Goal: Task Accomplishment & Management: Use online tool/utility

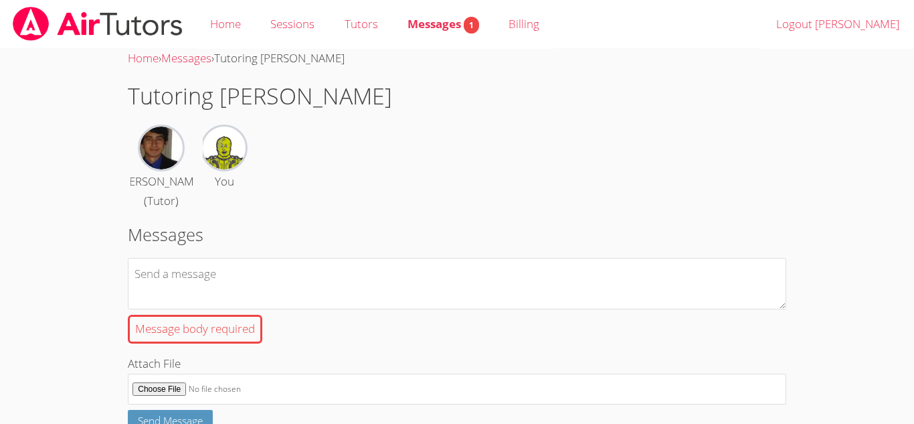
click at [112, 17] on img at bounding box center [97, 24] width 173 height 34
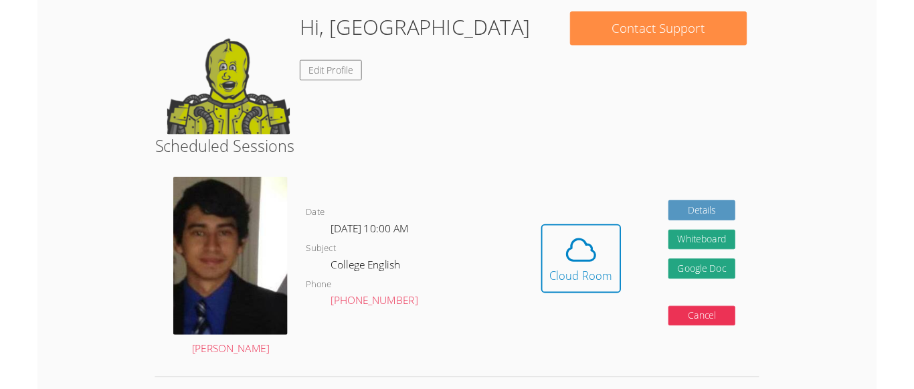
scroll to position [170, 0]
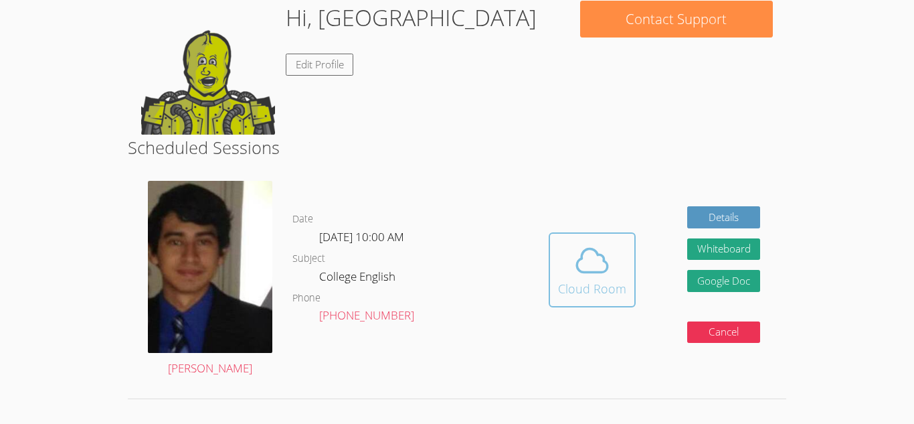
click at [592, 252] on icon at bounding box center [592, 260] width 37 height 37
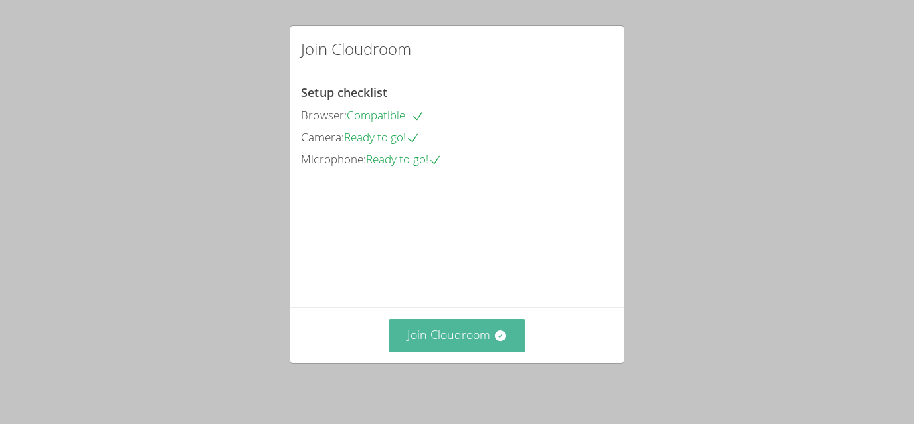
click at [487, 339] on button "Join Cloudroom" at bounding box center [457, 335] width 137 height 33
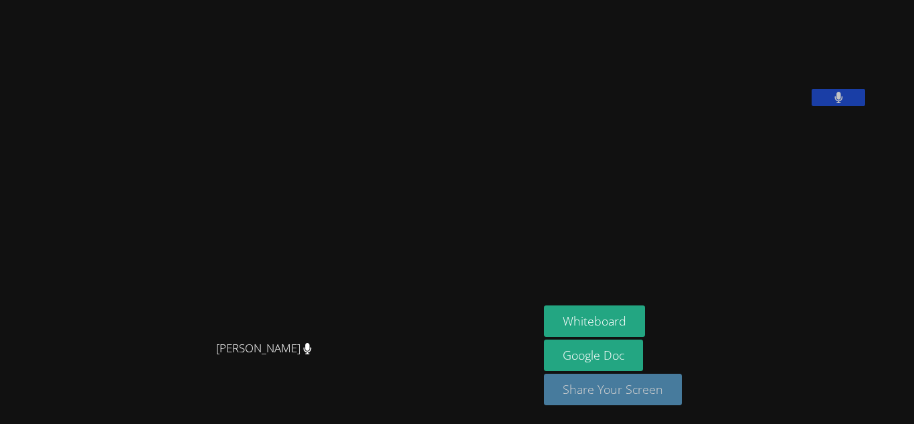
click at [604, 382] on button "Share Your Screen" at bounding box center [613, 389] width 138 height 31
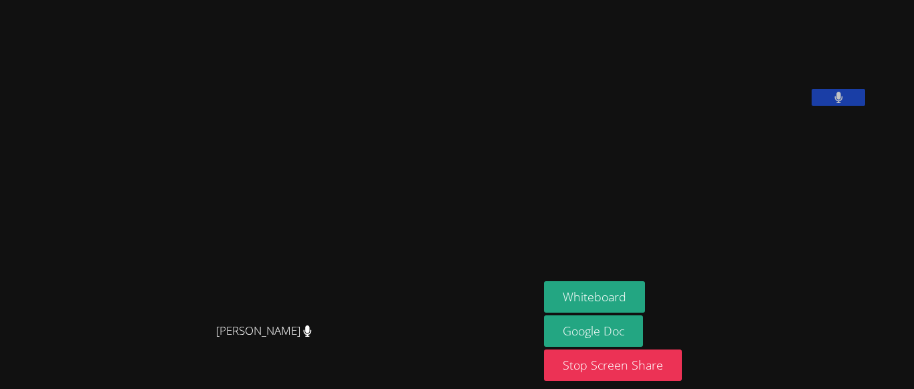
click at [866, 106] on button at bounding box center [839, 97] width 54 height 17
click at [846, 103] on icon at bounding box center [839, 97] width 14 height 11
click at [843, 103] on icon at bounding box center [839, 97] width 9 height 11
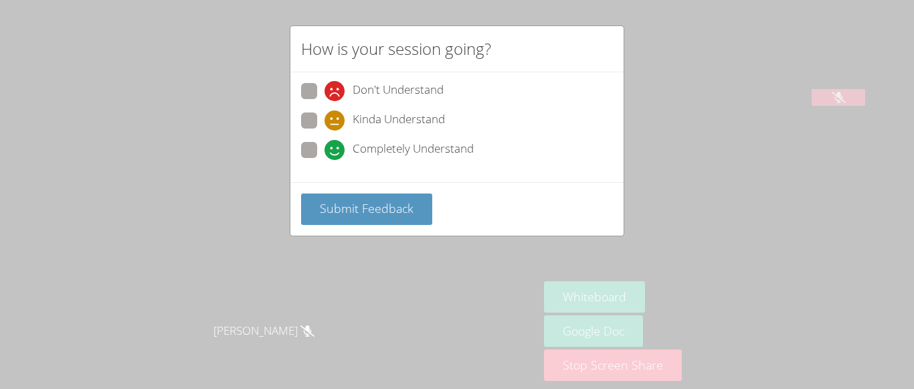
click at [677, 99] on div "How is your session going? Don't Understand Kinda Understand Completely Underst…" at bounding box center [457, 194] width 914 height 389
click at [320, 155] on label "Completely Understand" at bounding box center [387, 151] width 173 height 18
click at [325, 153] on input "Completely Understand" at bounding box center [330, 147] width 11 height 11
radio input "true"
click at [398, 191] on div "Submit Feedback" at bounding box center [457, 209] width 333 height 54
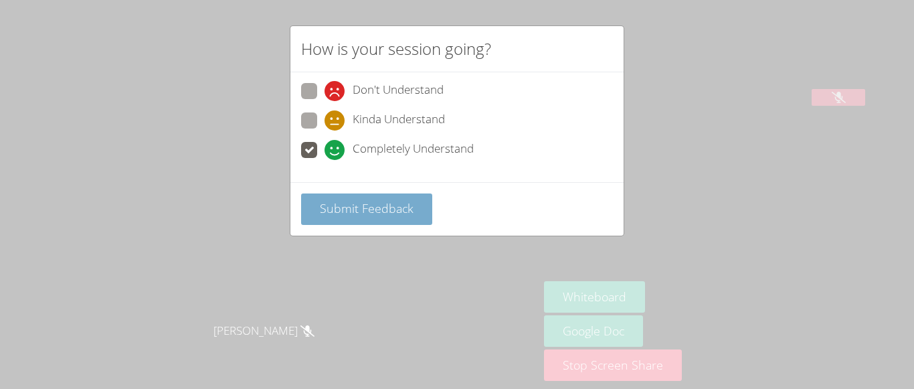
click at [410, 210] on span "Submit Feedback" at bounding box center [367, 208] width 94 height 16
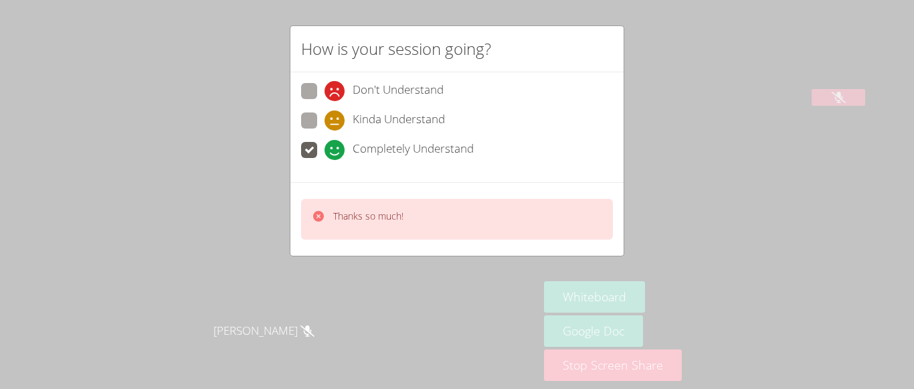
click at [410, 210] on div "Thanks so much!" at bounding box center [457, 219] width 312 height 41
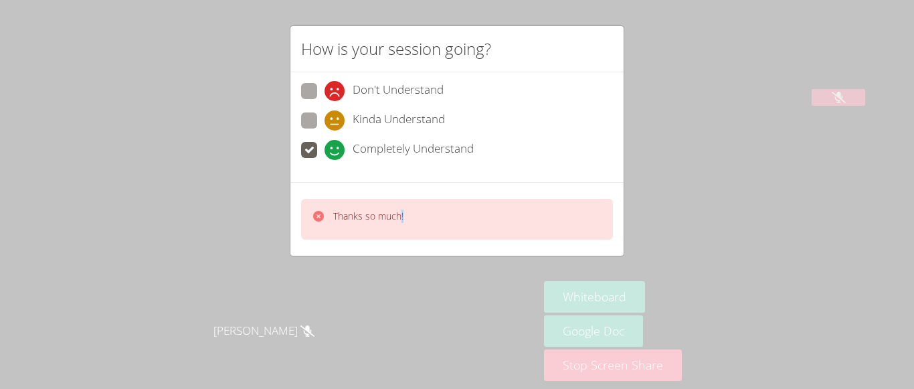
click at [410, 210] on div "Thanks so much!" at bounding box center [457, 219] width 312 height 41
click at [668, 232] on div "How is your session going? Don't Understand Kinda Understand Completely Underst…" at bounding box center [457, 194] width 914 height 389
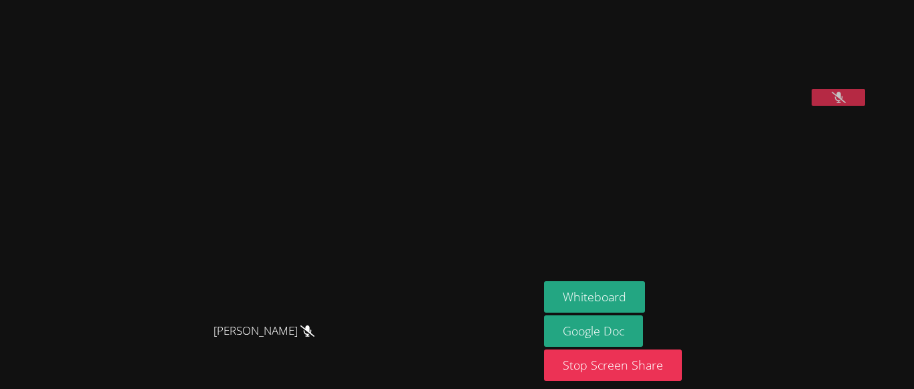
click at [846, 103] on icon at bounding box center [839, 97] width 14 height 11
